Goal: Submit feedback/report problem

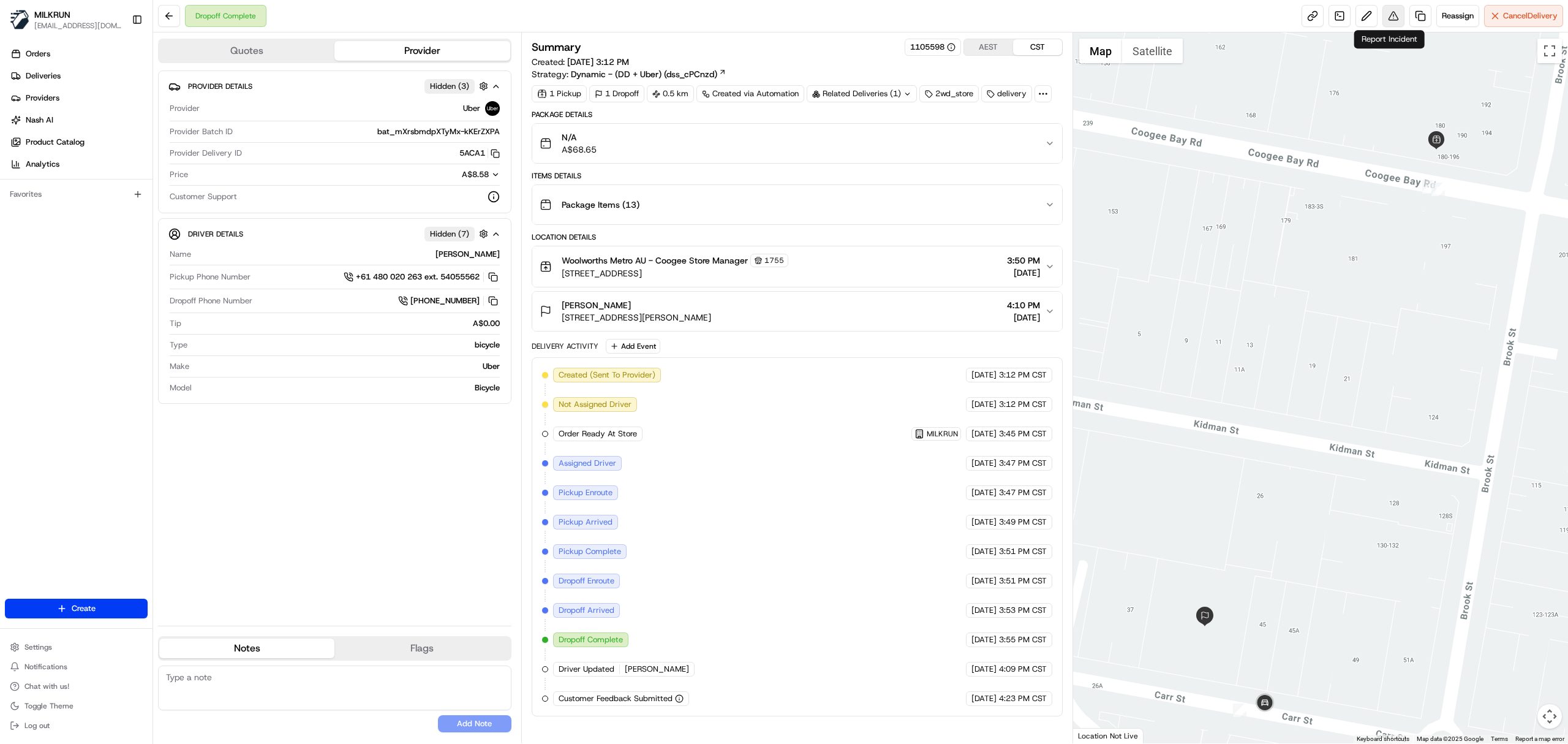
click at [1383, 22] on button at bounding box center [1394, 16] width 22 height 22
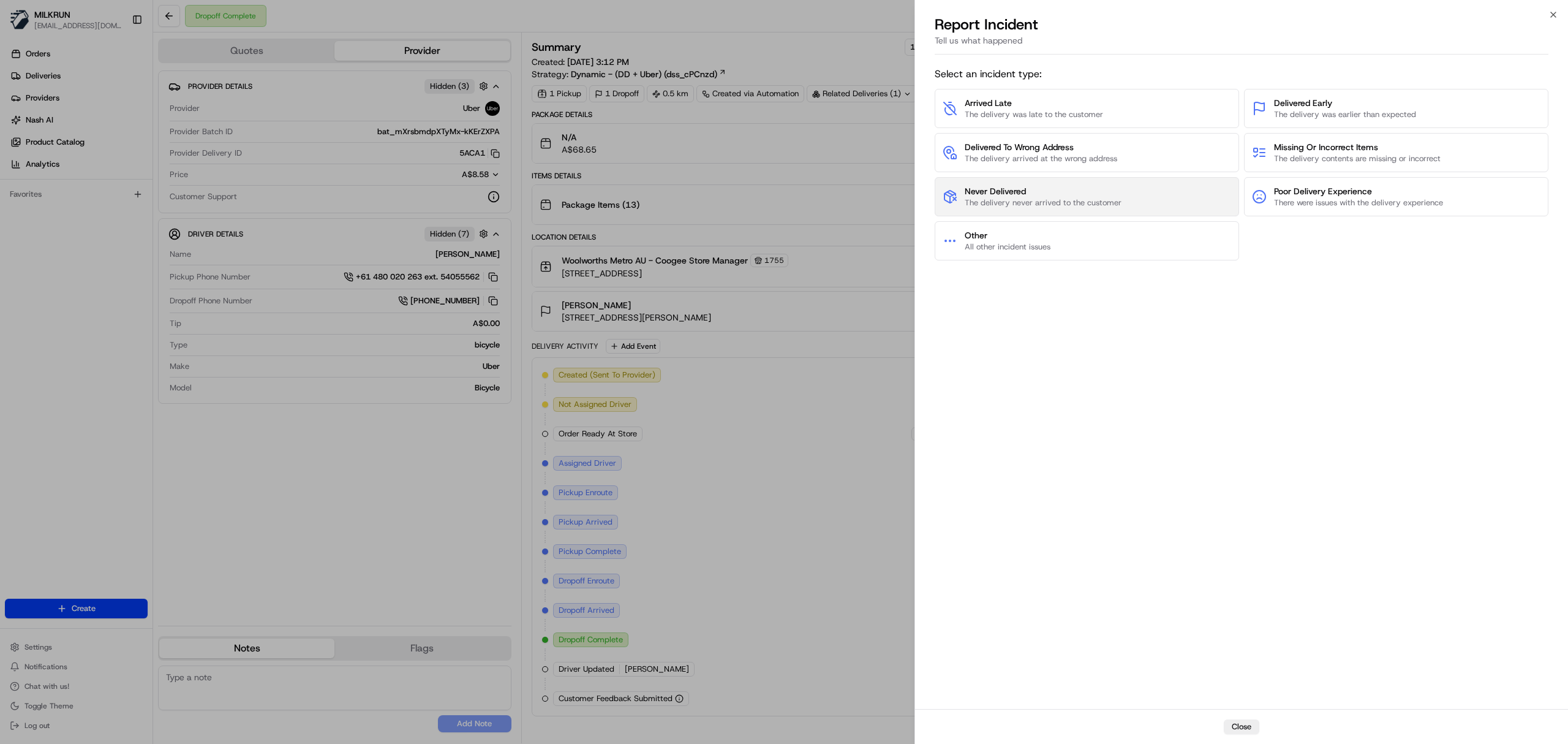
click at [1067, 187] on span "Never Delivered" at bounding box center [1043, 191] width 157 height 12
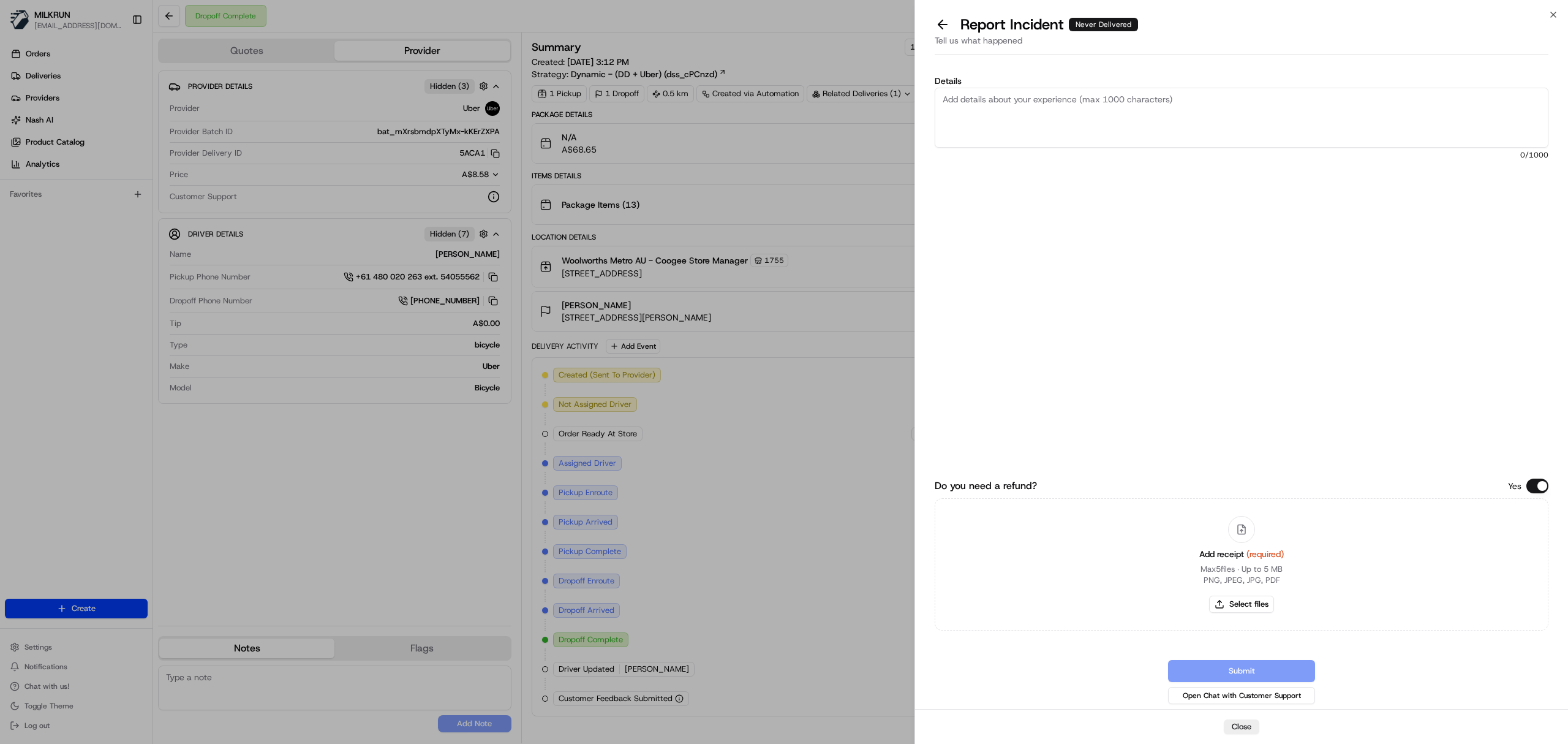
click at [1014, 126] on textarea "Details" at bounding box center [1242, 118] width 614 height 60
type textarea "Customer did not receive the order Driver did not follow delivery guidelines"
click at [1262, 598] on button "Select files" at bounding box center [1241, 604] width 65 height 17
type input "C:\fakepath\Jesse.pdf"
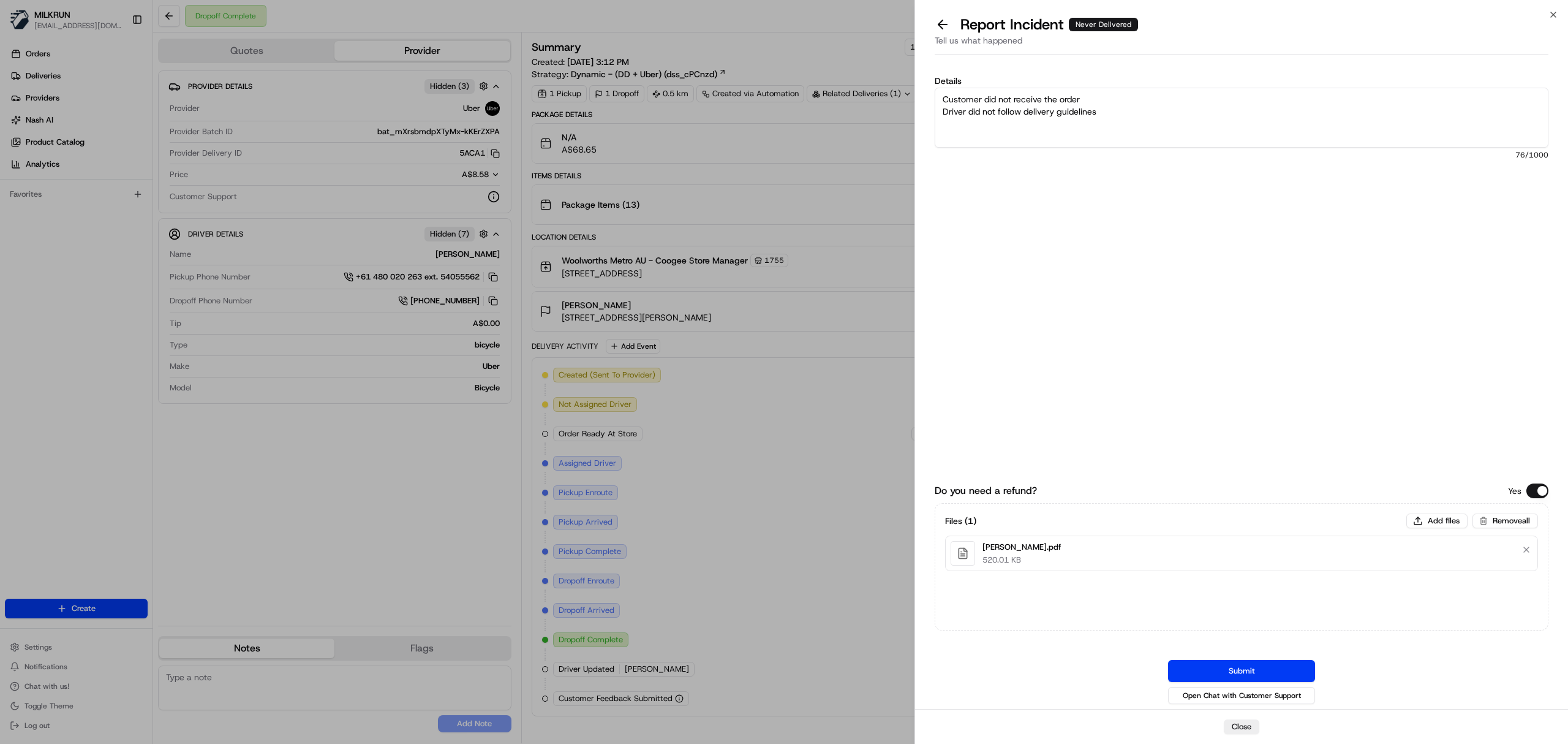
drag, startPoint x: 1196, startPoint y: 665, endPoint x: 1190, endPoint y: 661, distance: 7.2
click at [1197, 665] on button "Submit" at bounding box center [1241, 671] width 147 height 22
